Goal: Information Seeking & Learning: Find specific fact

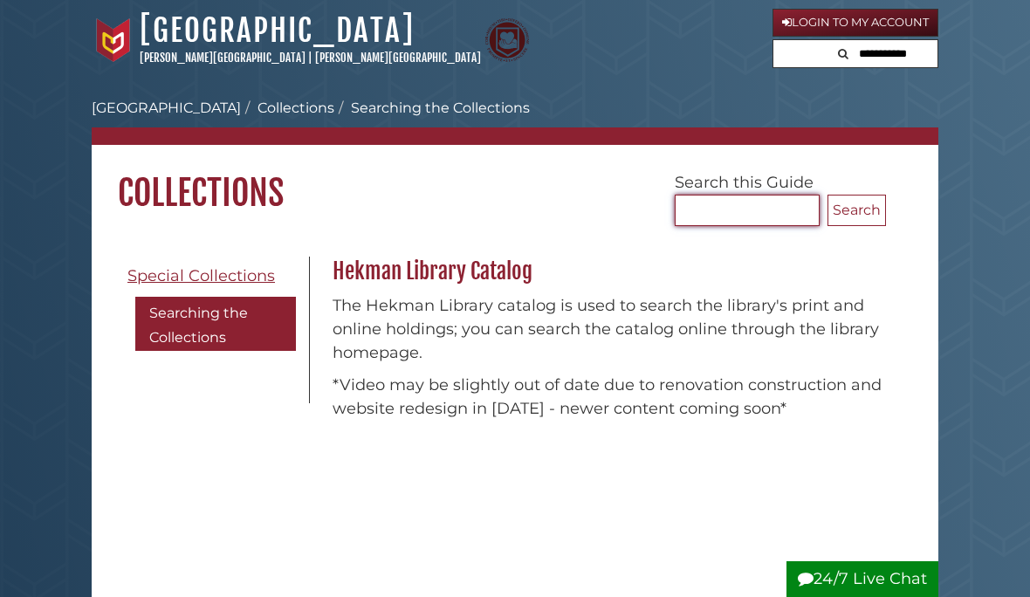
click at [737, 209] on input "Search..." at bounding box center [747, 210] width 145 height 31
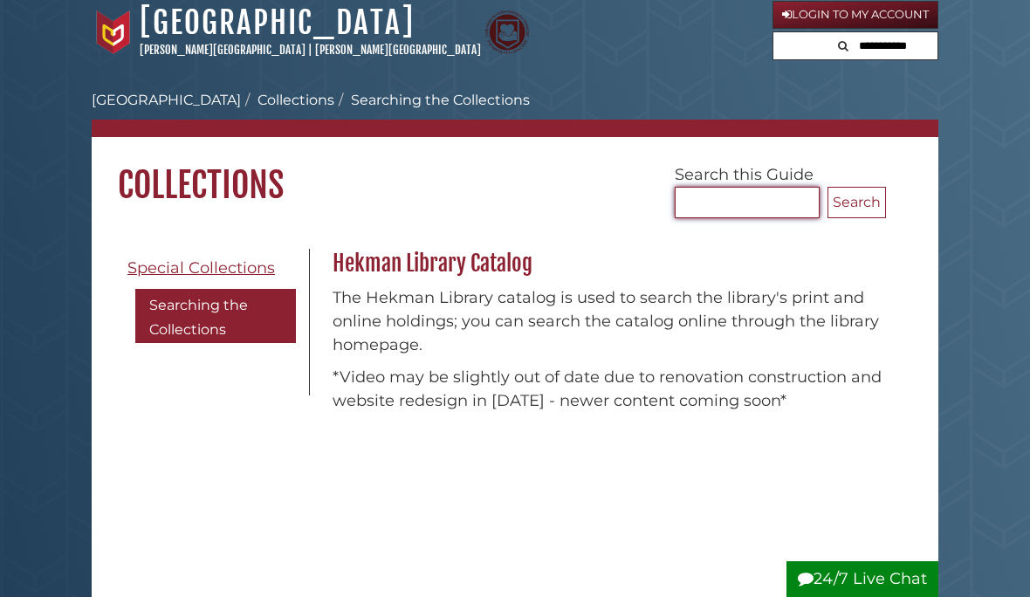
scroll to position [6, 0]
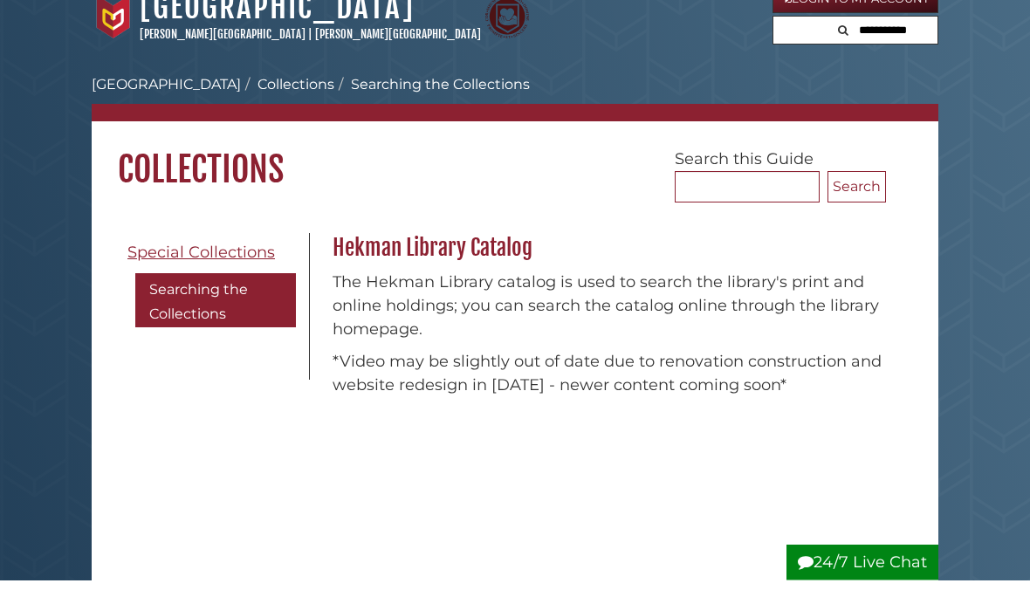
click at [853, 188] on button "Search" at bounding box center [856, 203] width 58 height 31
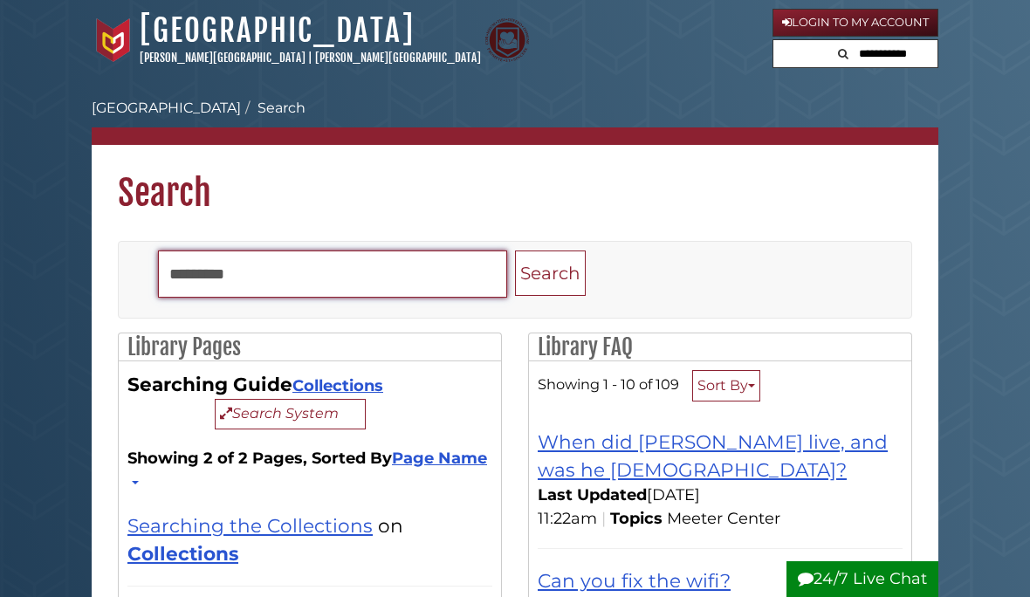
click at [280, 279] on input "Search" at bounding box center [332, 273] width 349 height 47
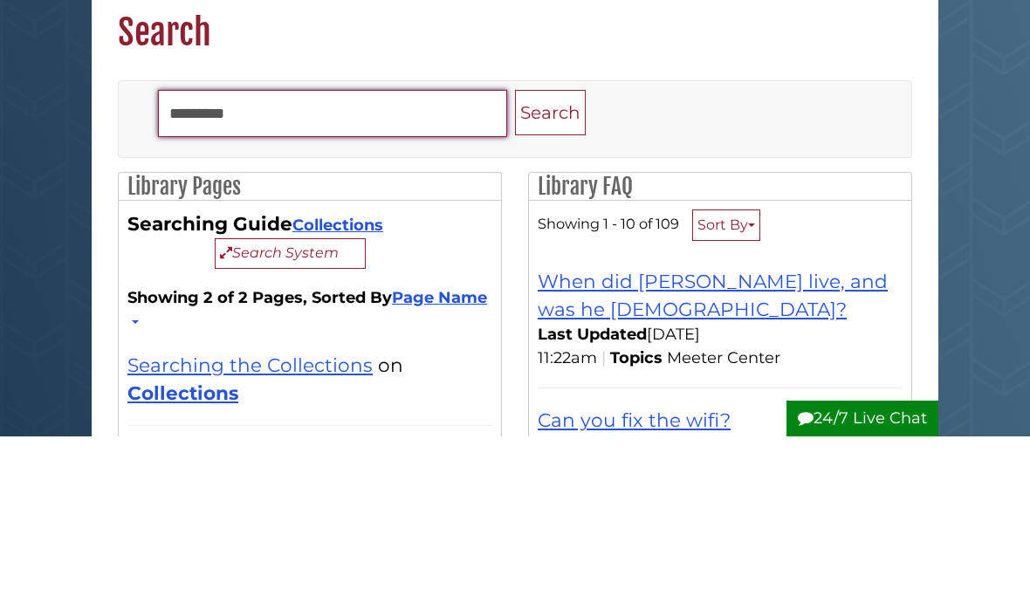
click at [270, 250] on input "Search" at bounding box center [332, 273] width 349 height 47
type input "**********"
click at [550, 250] on button "Search" at bounding box center [550, 273] width 71 height 46
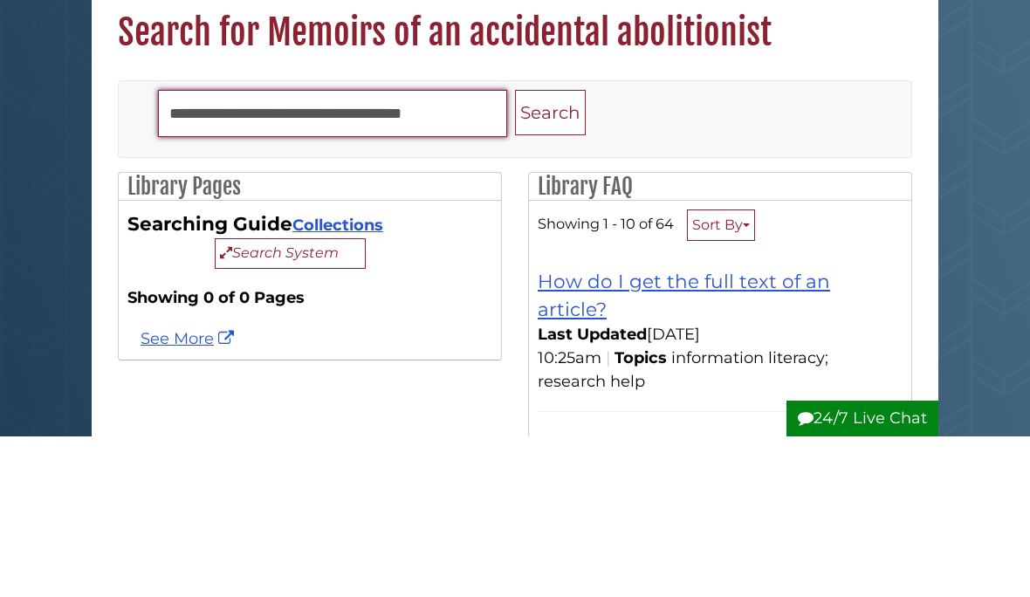
click at [550, 250] on button "Search" at bounding box center [550, 273] width 71 height 46
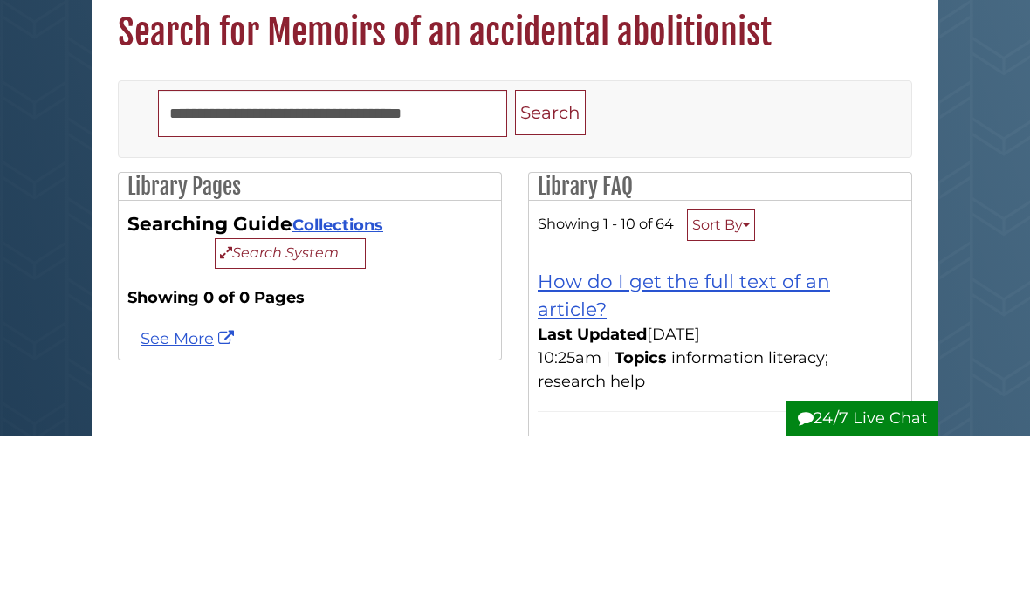
click at [559, 250] on button "Search" at bounding box center [550, 273] width 71 height 46
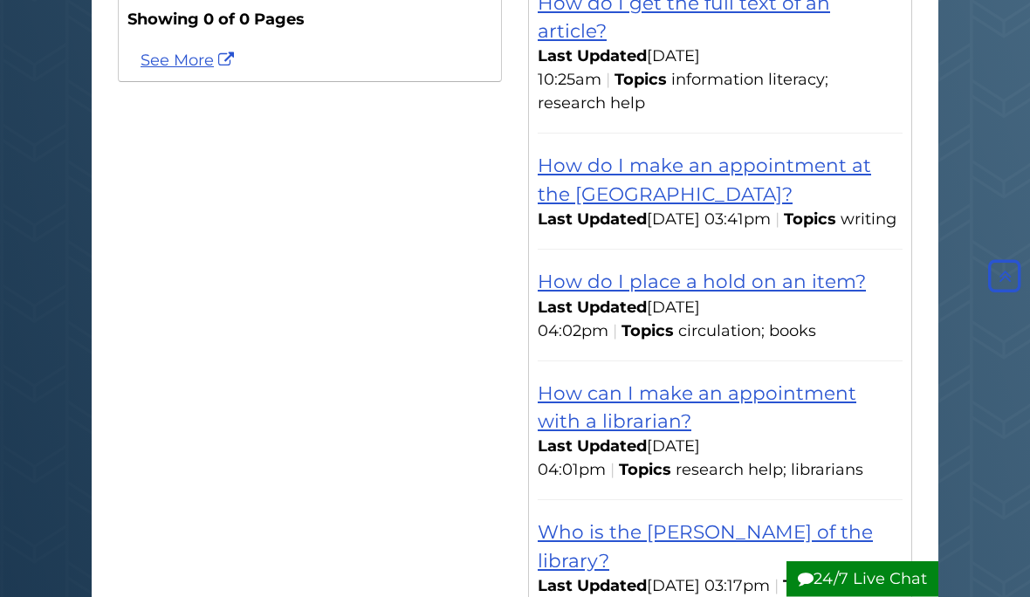
scroll to position [439, 0]
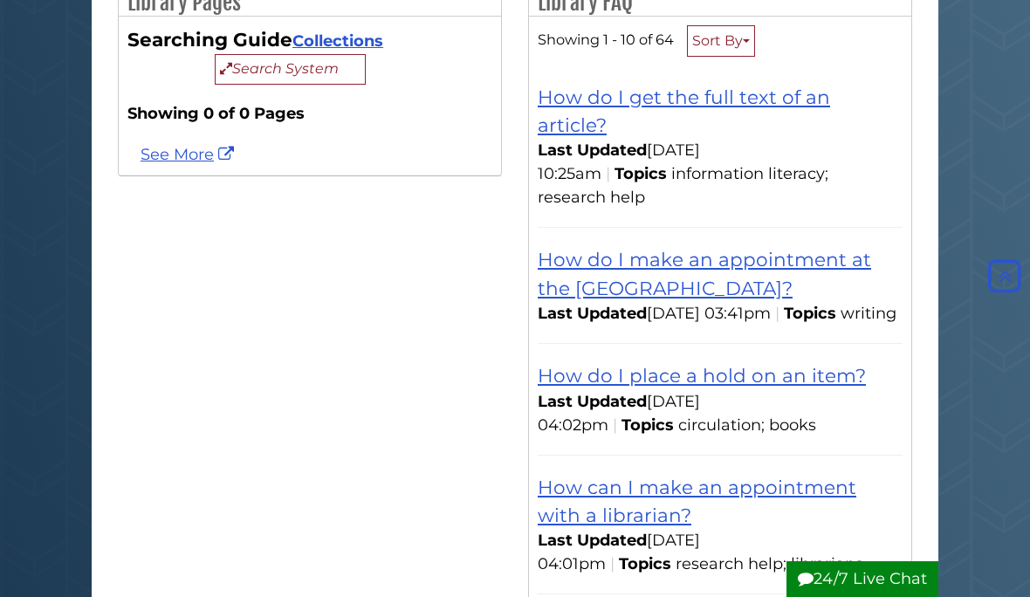
scroll to position [297, 0]
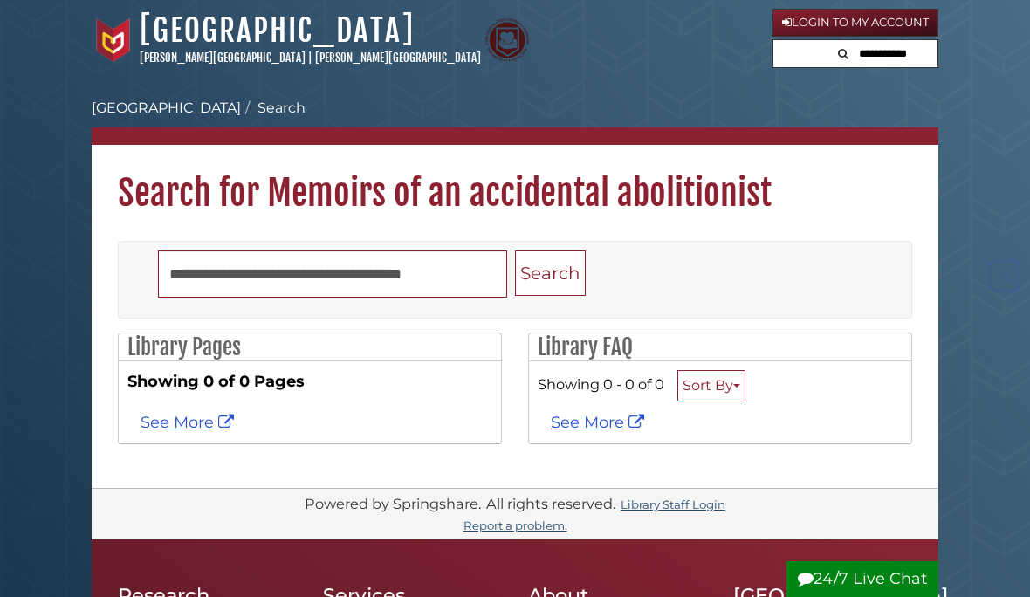
scroll to position [275, 0]
